Goal: Learn about a topic

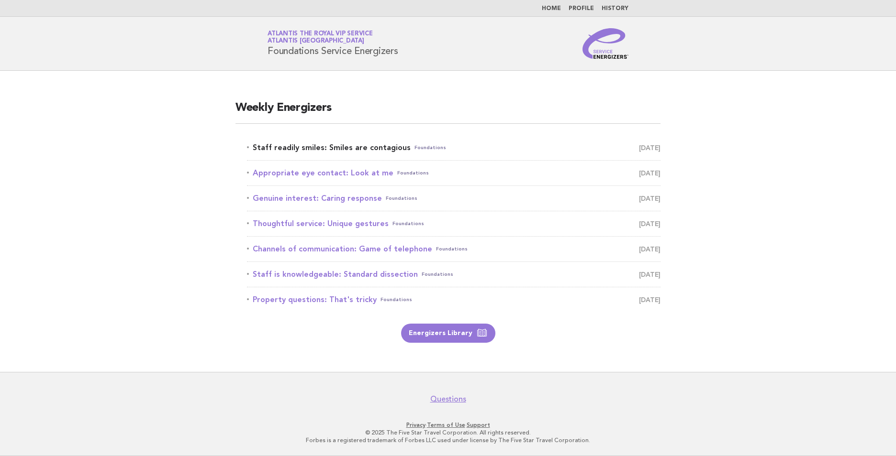
click at [355, 147] on link "Staff readily smiles: Smiles are contagious Foundations [DATE]" at bounding box center [453, 147] width 413 height 13
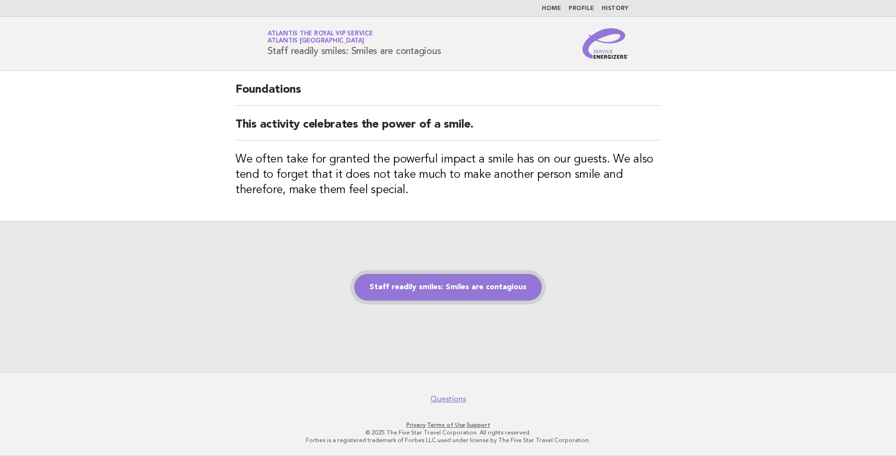
click at [454, 285] on link "Staff readily smiles: Smiles are contagious" at bounding box center [448, 287] width 188 height 27
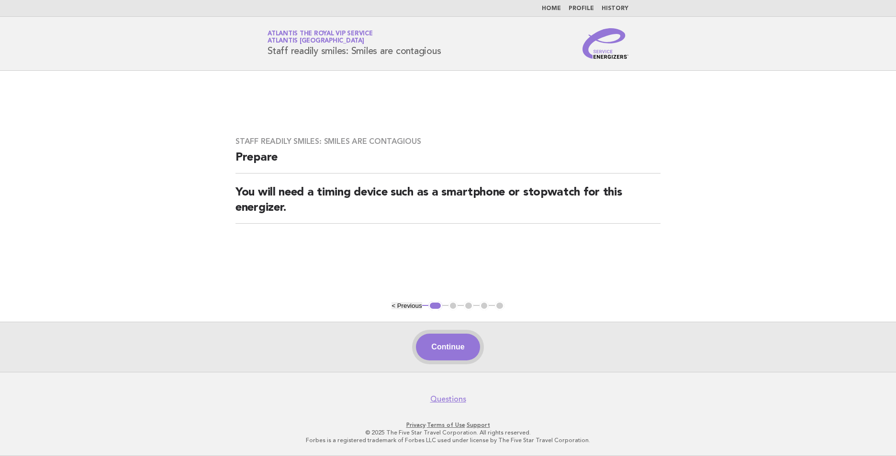
click at [460, 343] on button "Continue" at bounding box center [448, 347] width 64 height 27
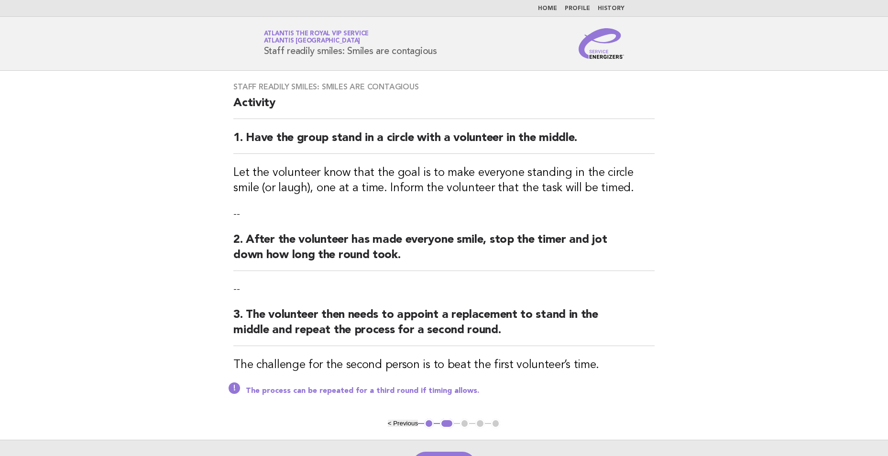
scroll to position [48, 0]
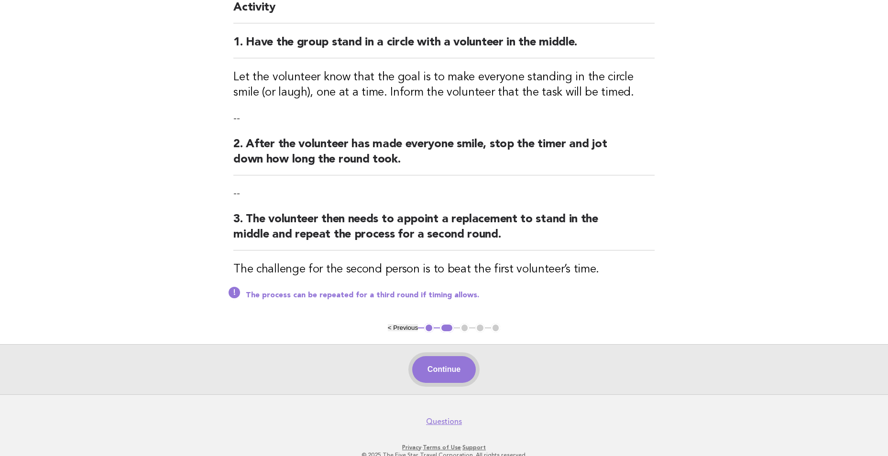
click at [444, 366] on button "Continue" at bounding box center [444, 369] width 64 height 27
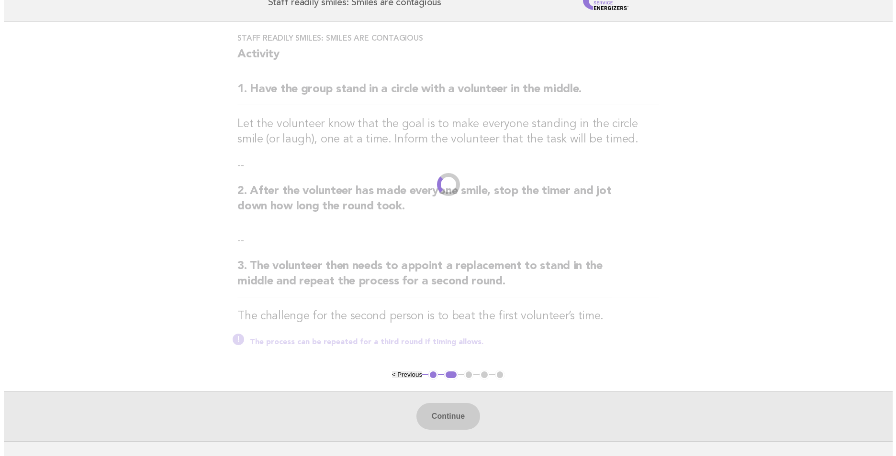
scroll to position [0, 0]
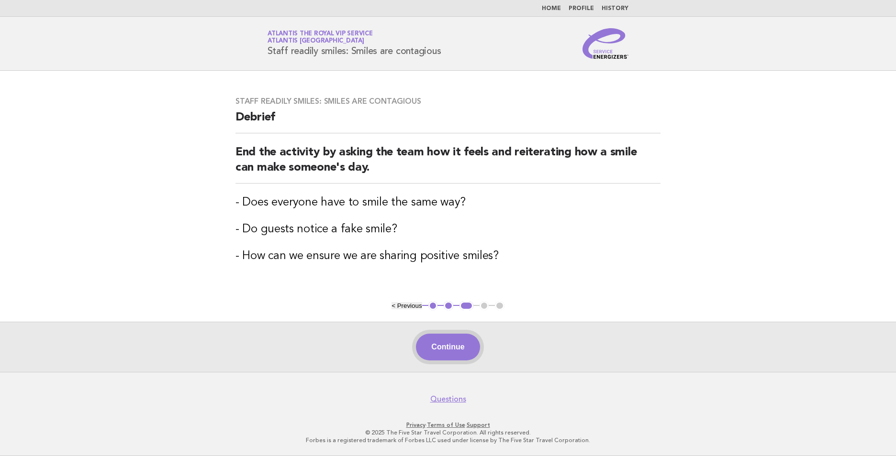
click at [446, 350] on button "Continue" at bounding box center [448, 347] width 64 height 27
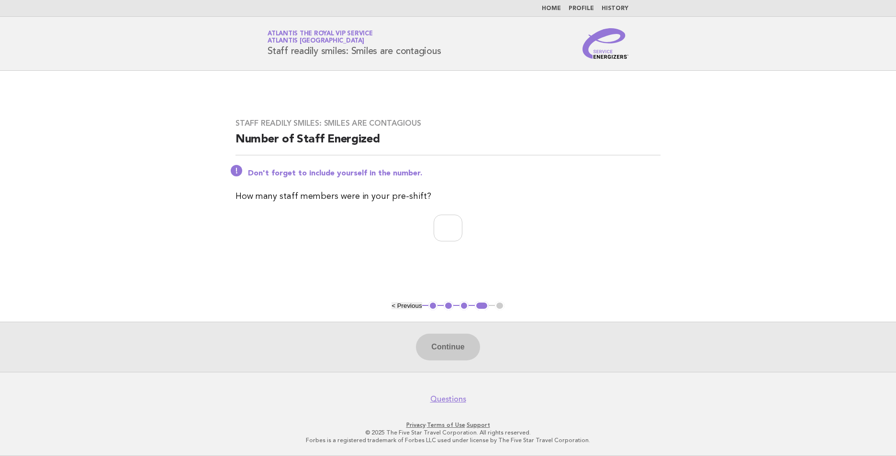
click at [557, 7] on link "Home" at bounding box center [551, 9] width 19 height 6
